Goal: Transaction & Acquisition: Book appointment/travel/reservation

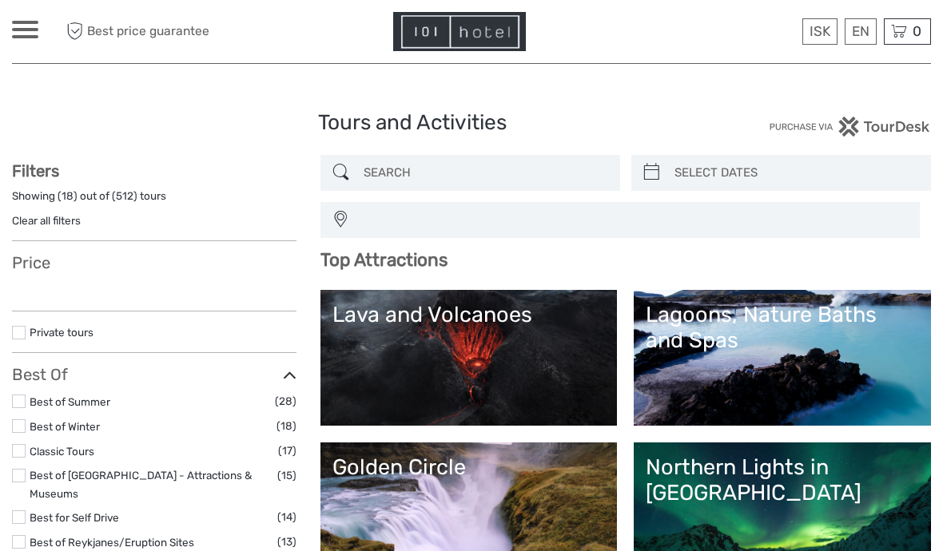
select select
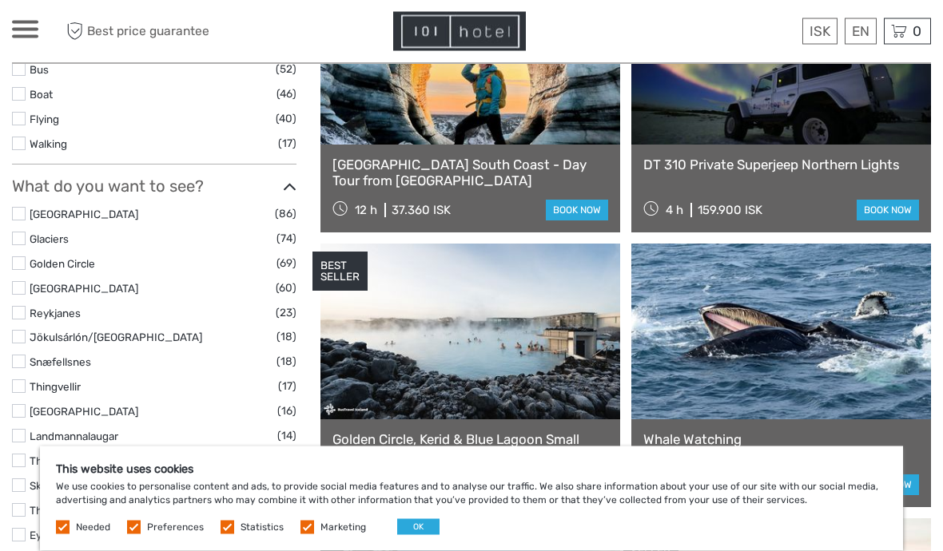
scroll to position [667, 0]
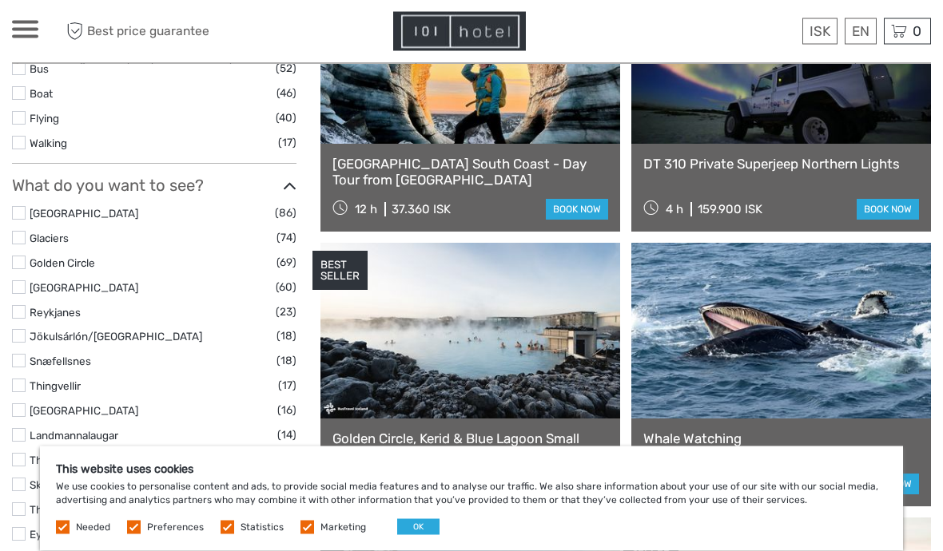
click at [147, 534] on label "Preferences" at bounding box center [175, 528] width 57 height 14
click at [0, 0] on input "checkbox" at bounding box center [0, 0] width 0 height 0
click at [308, 534] on label at bounding box center [307, 528] width 14 height 14
click at [0, 0] on input "checkbox" at bounding box center [0, 0] width 0 height 0
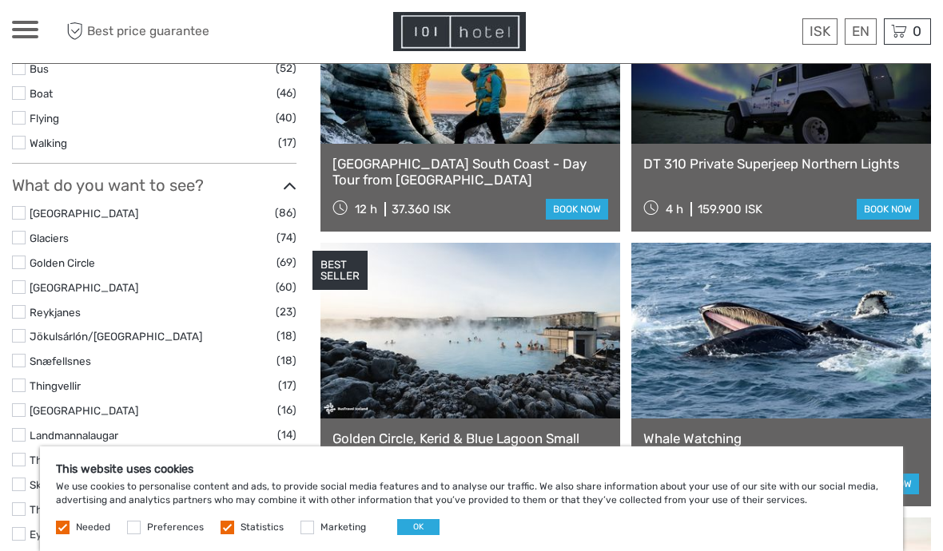
click at [231, 532] on span "Statistics" at bounding box center [252, 526] width 65 height 11
click at [240, 534] on label "Statistics" at bounding box center [261, 528] width 43 height 14
click at [0, 0] on input "checkbox" at bounding box center [0, 0] width 0 height 0
click at [417, 535] on button "OK" at bounding box center [418, 527] width 42 height 16
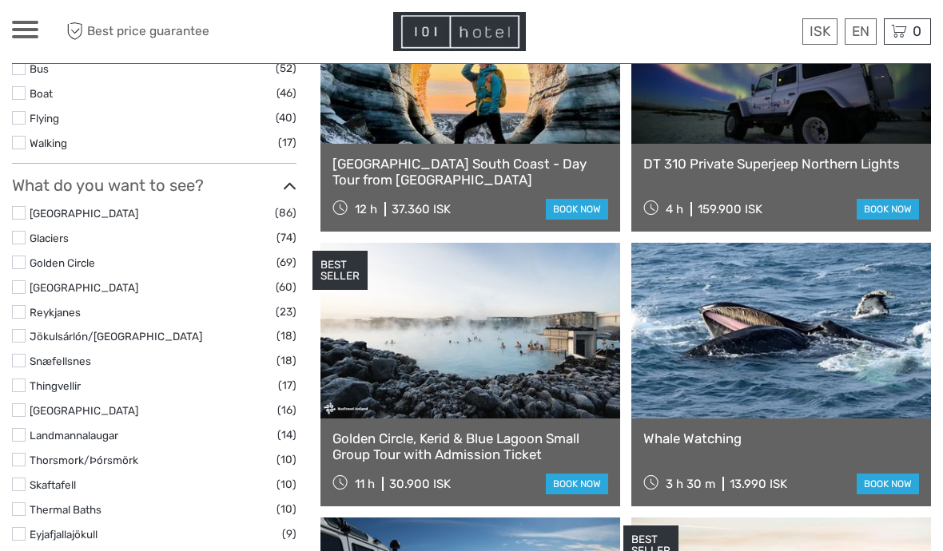
click at [22, 231] on label at bounding box center [19, 238] width 14 height 14
click at [0, 0] on input "checkbox" at bounding box center [0, 0] width 0 height 0
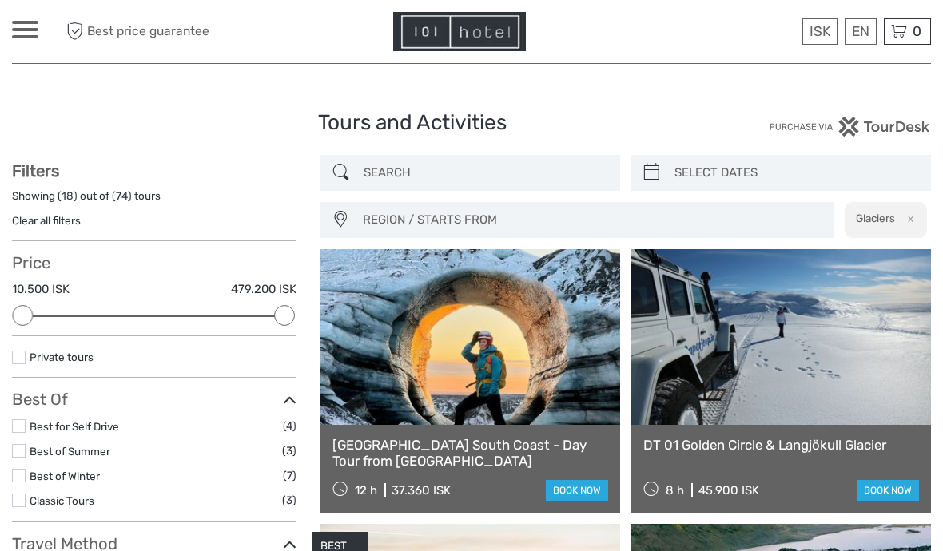
click at [82, 34] on icon at bounding box center [74, 31] width 15 height 26
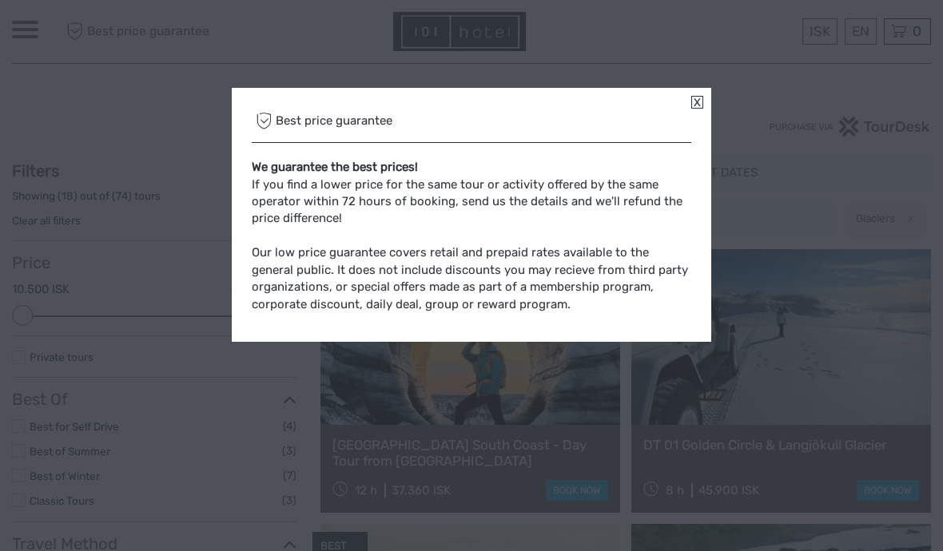
click at [689, 112] on div "Best price guarantee" at bounding box center [471, 122] width 439 height 42
click at [704, 99] on div "Best price guarantee We guarantee the best prices! If you find a lower price fo…" at bounding box center [471, 215] width 479 height 254
click at [694, 105] on link at bounding box center [697, 102] width 12 height 13
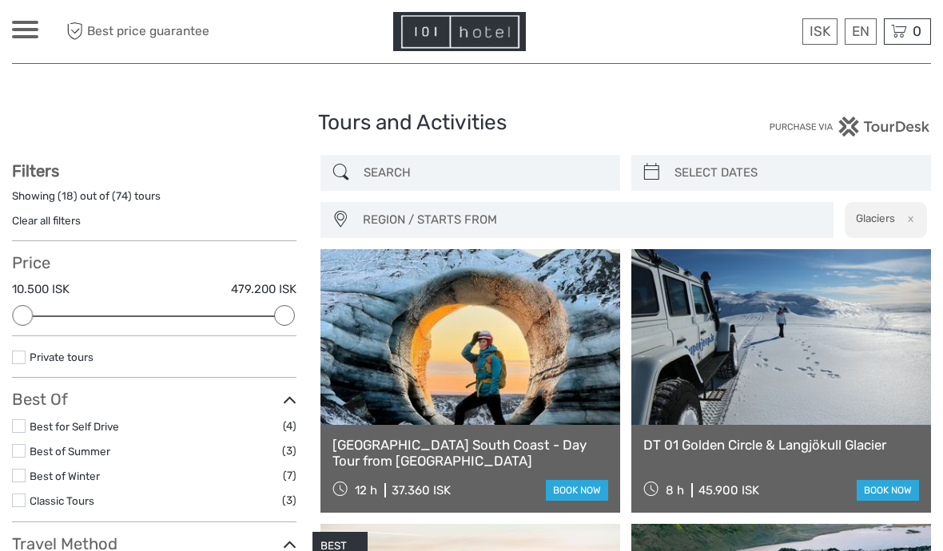
click at [21, 32] on div at bounding box center [25, 30] width 26 height 18
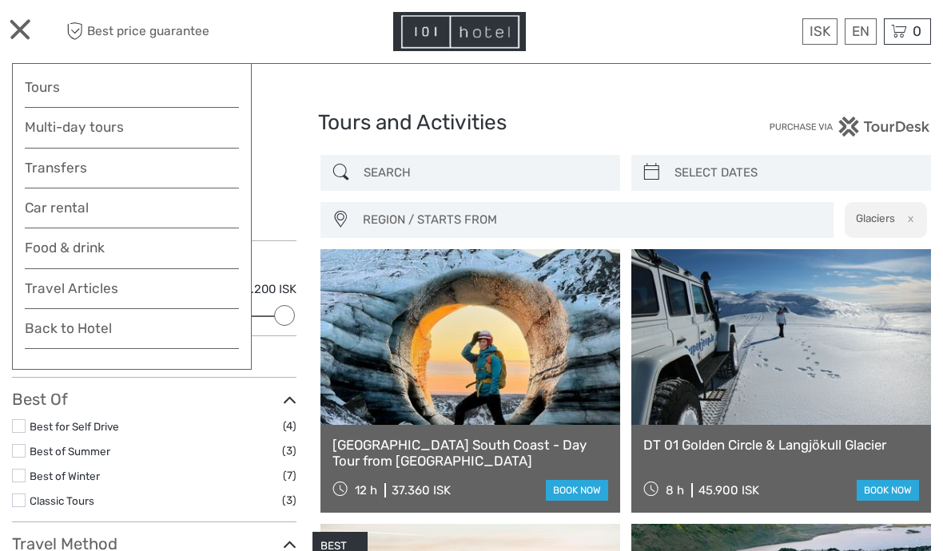
click at [734, 47] on div "Best price guarantee ISK ISK € $ £ EN English Español Deutsch 0 Items Total 0 I…" at bounding box center [816, 31] width 230 height 39
click at [19, 38] on div "ISK ISK € $ £ EN English Español Deutsch Tours Multi-day tours Transfers Car re…" at bounding box center [25, 32] width 26 height 22
